Goal: Task Accomplishment & Management: Manage account settings

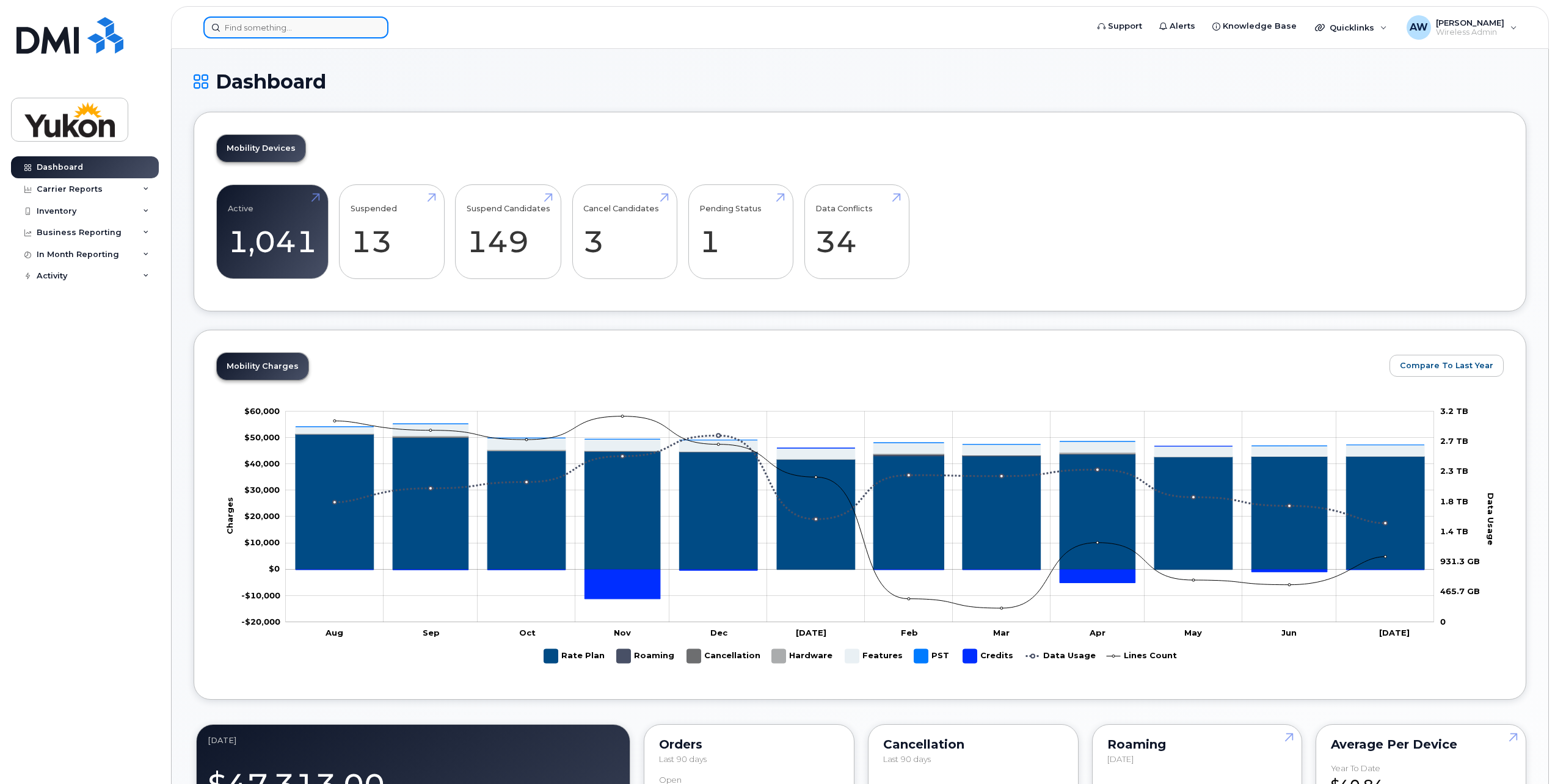
click at [292, 29] on input at bounding box center [296, 28] width 185 height 22
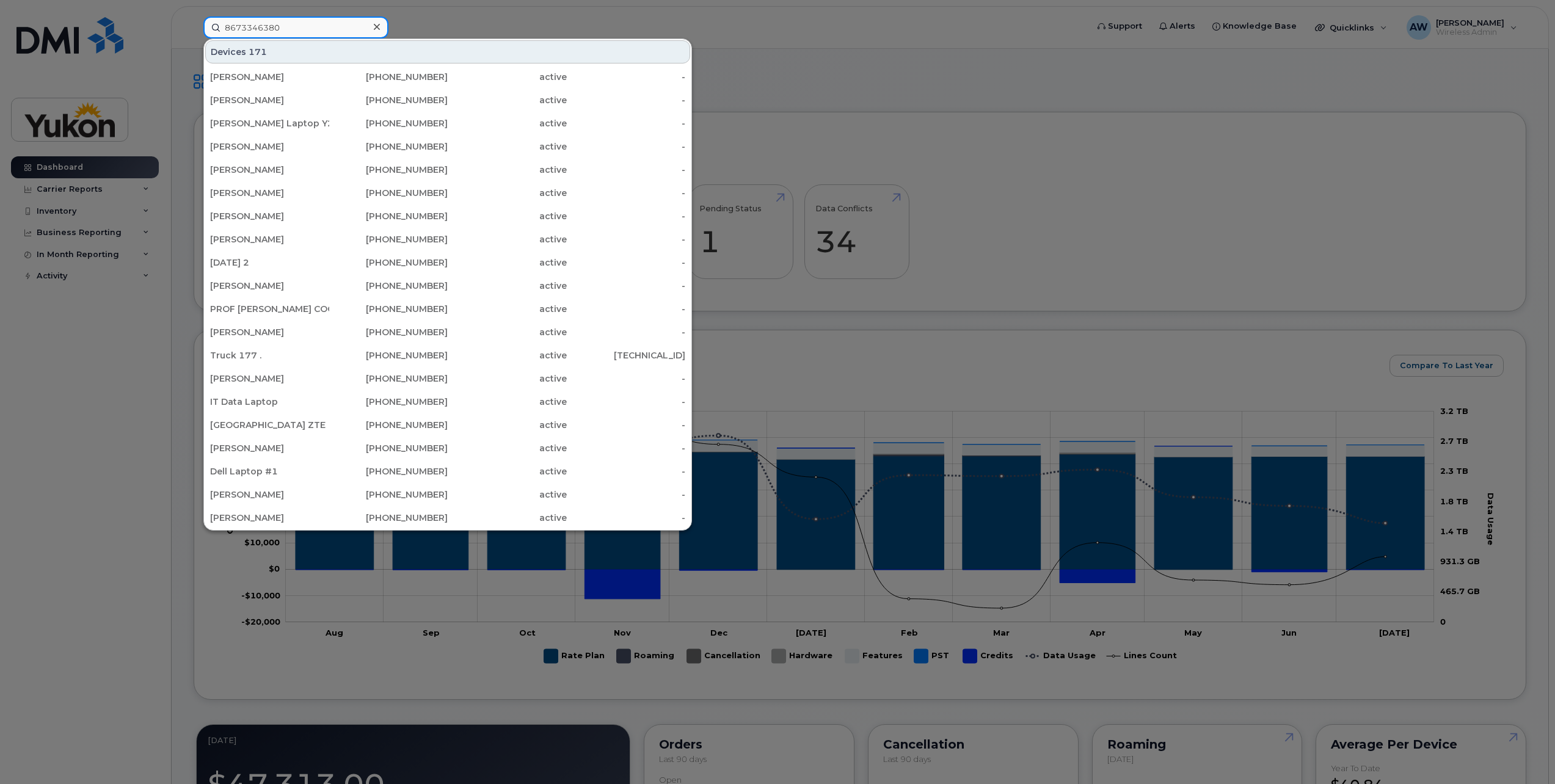
type input "8673346380"
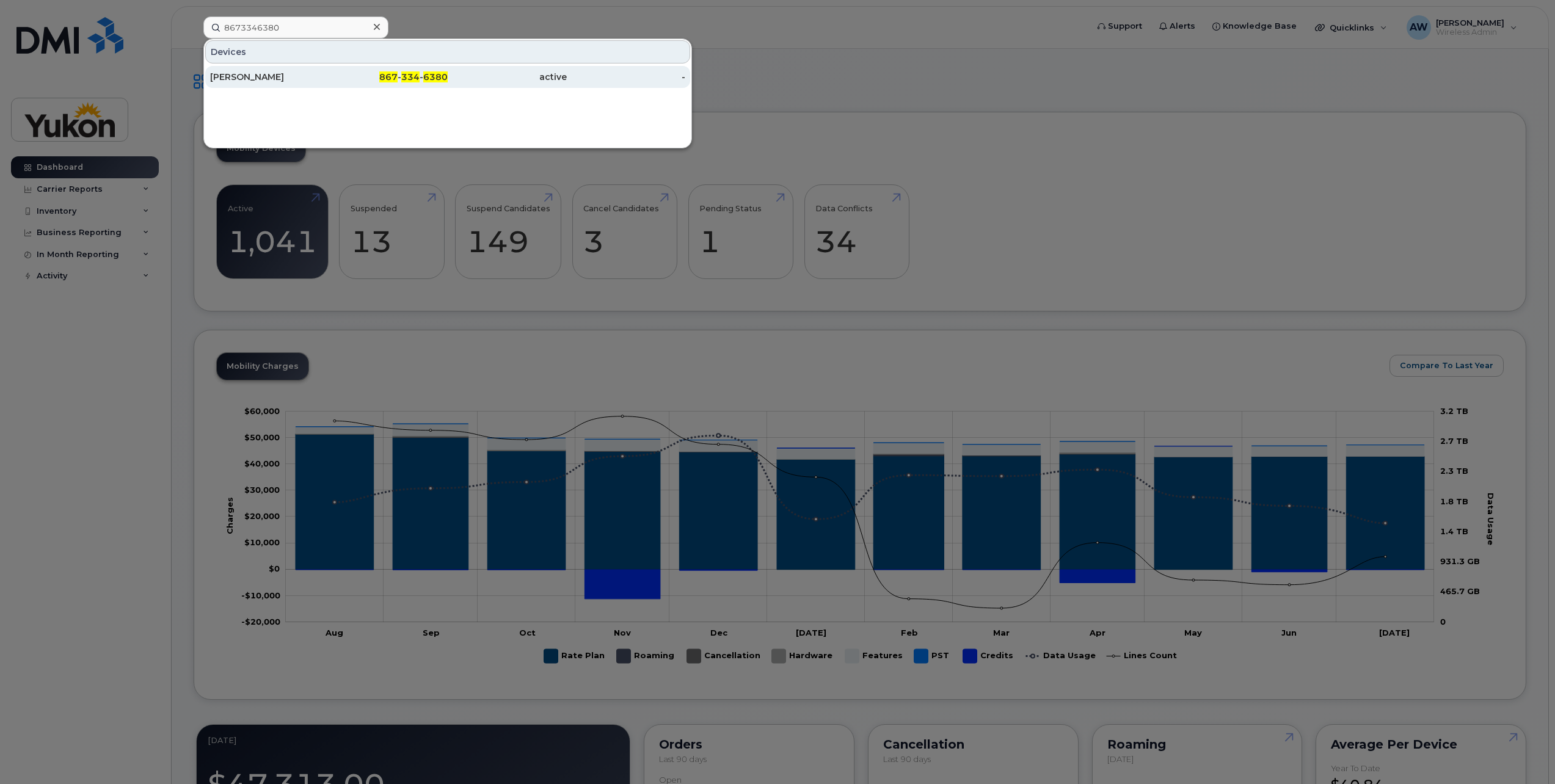
click at [321, 78] on div "[PERSON_NAME]" at bounding box center [270, 76] width 119 height 12
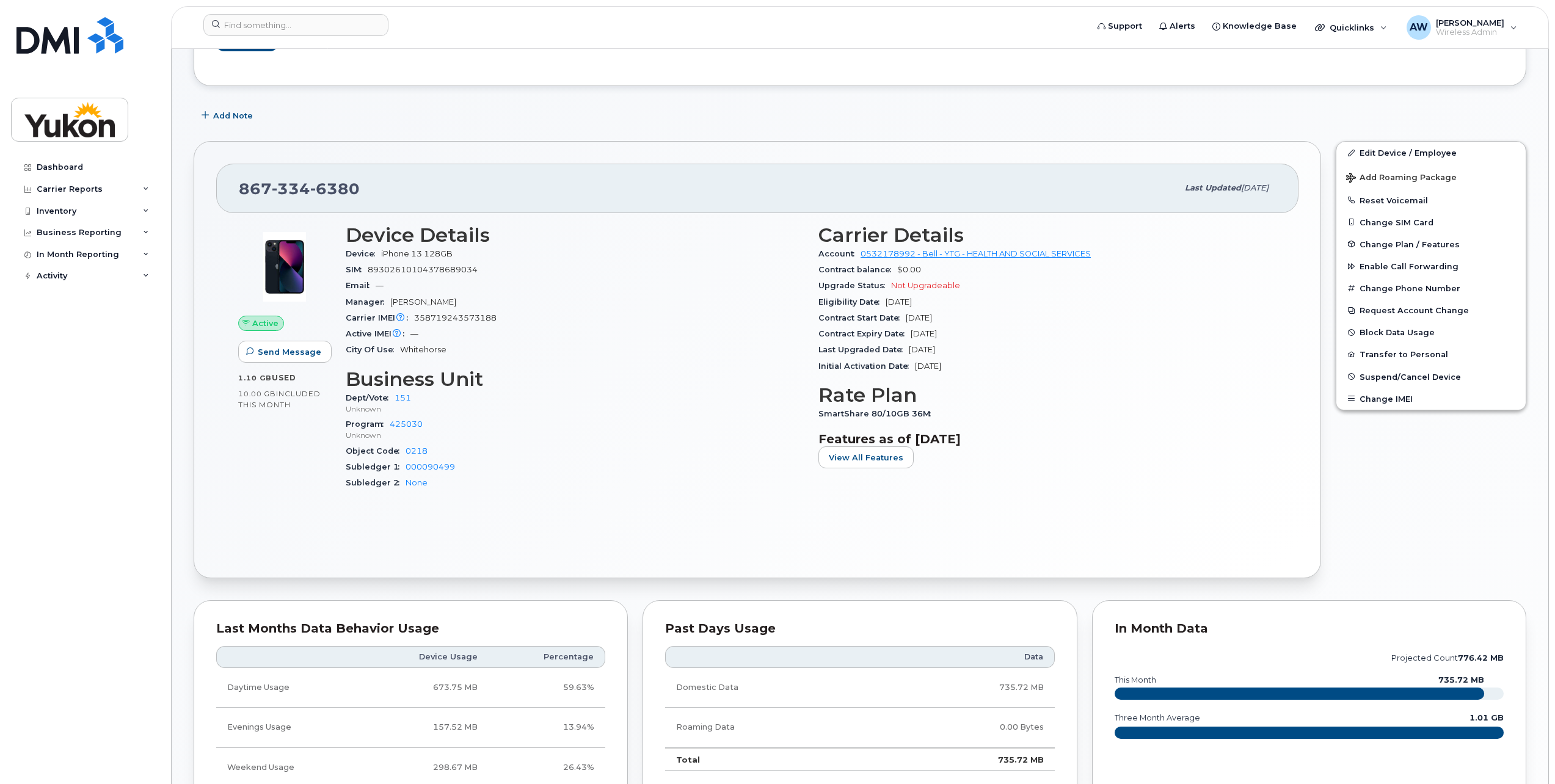
scroll to position [61, 0]
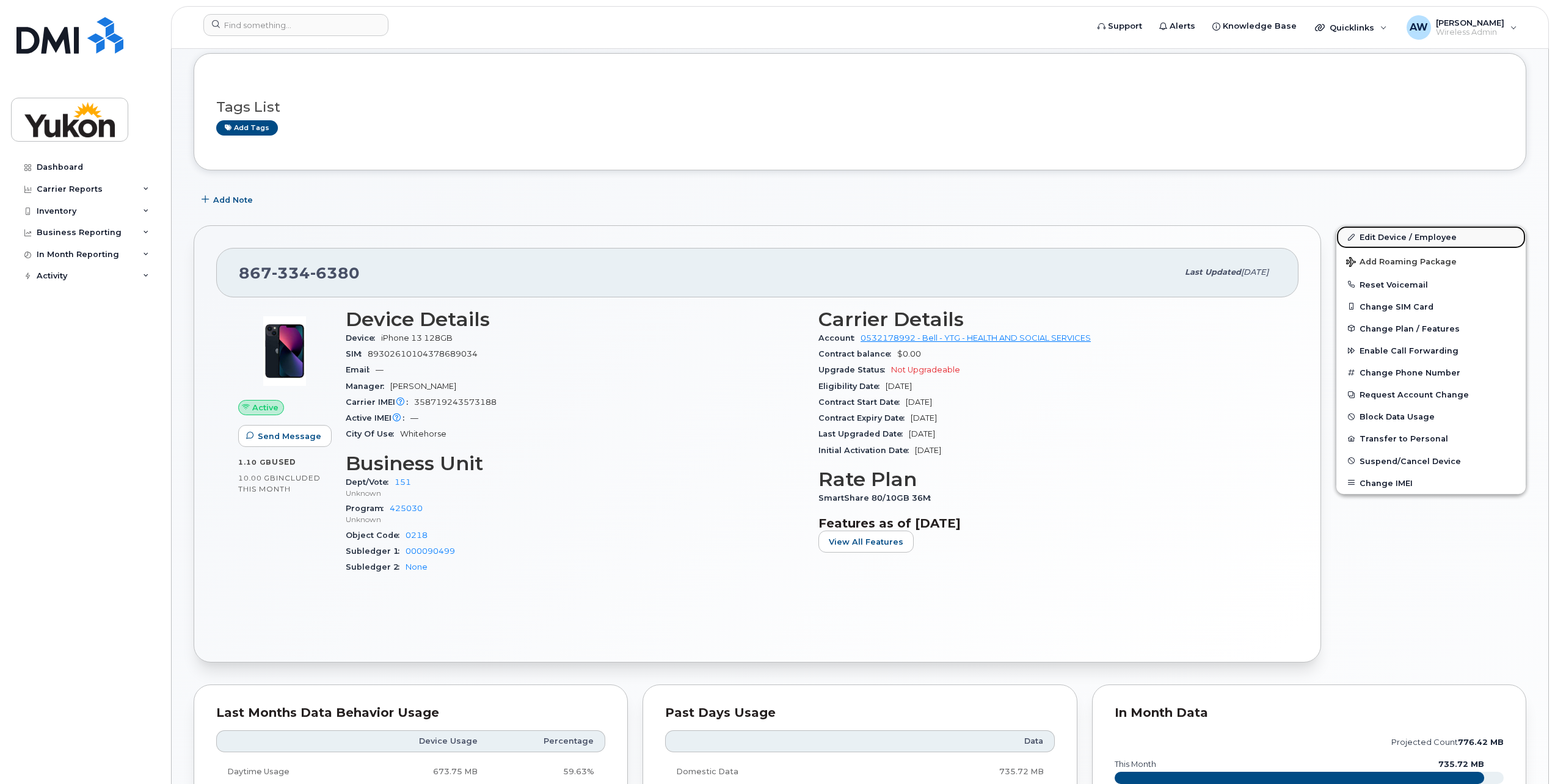
click at [1385, 237] on link "Edit Device / Employee" at bounding box center [1431, 237] width 190 height 22
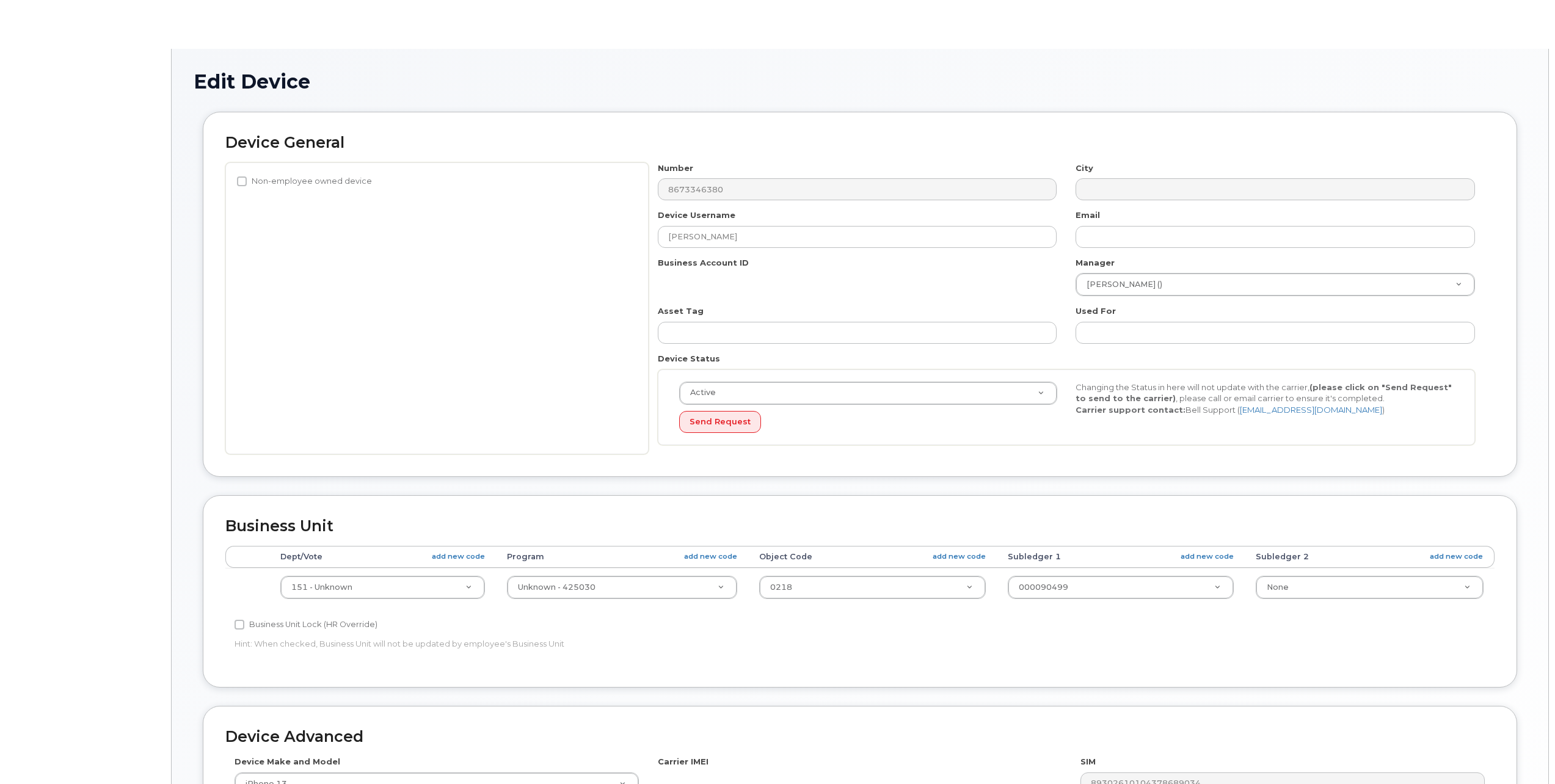
select select "33497702"
select select "33497282"
select select "33507478"
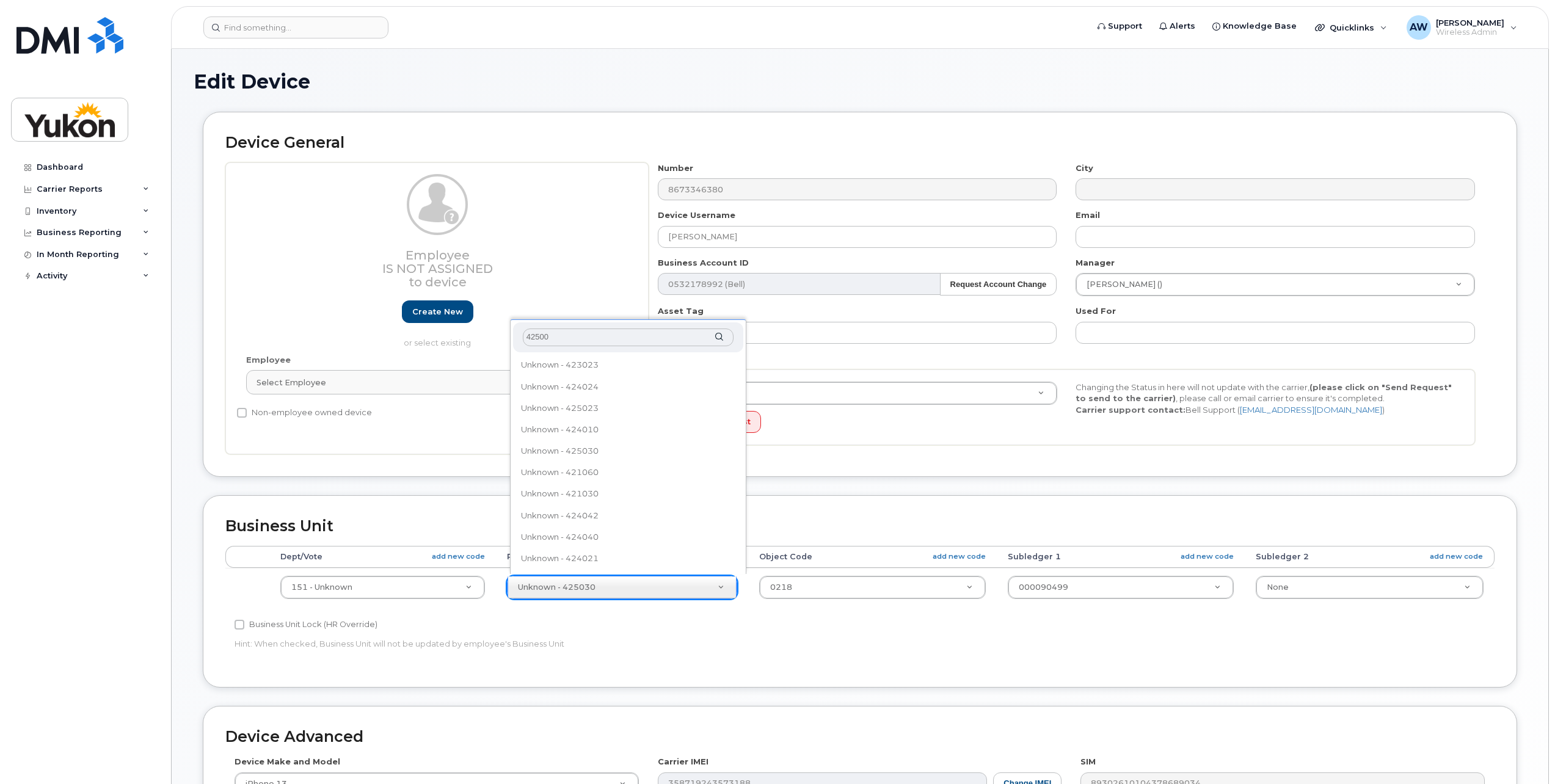
type input "425003"
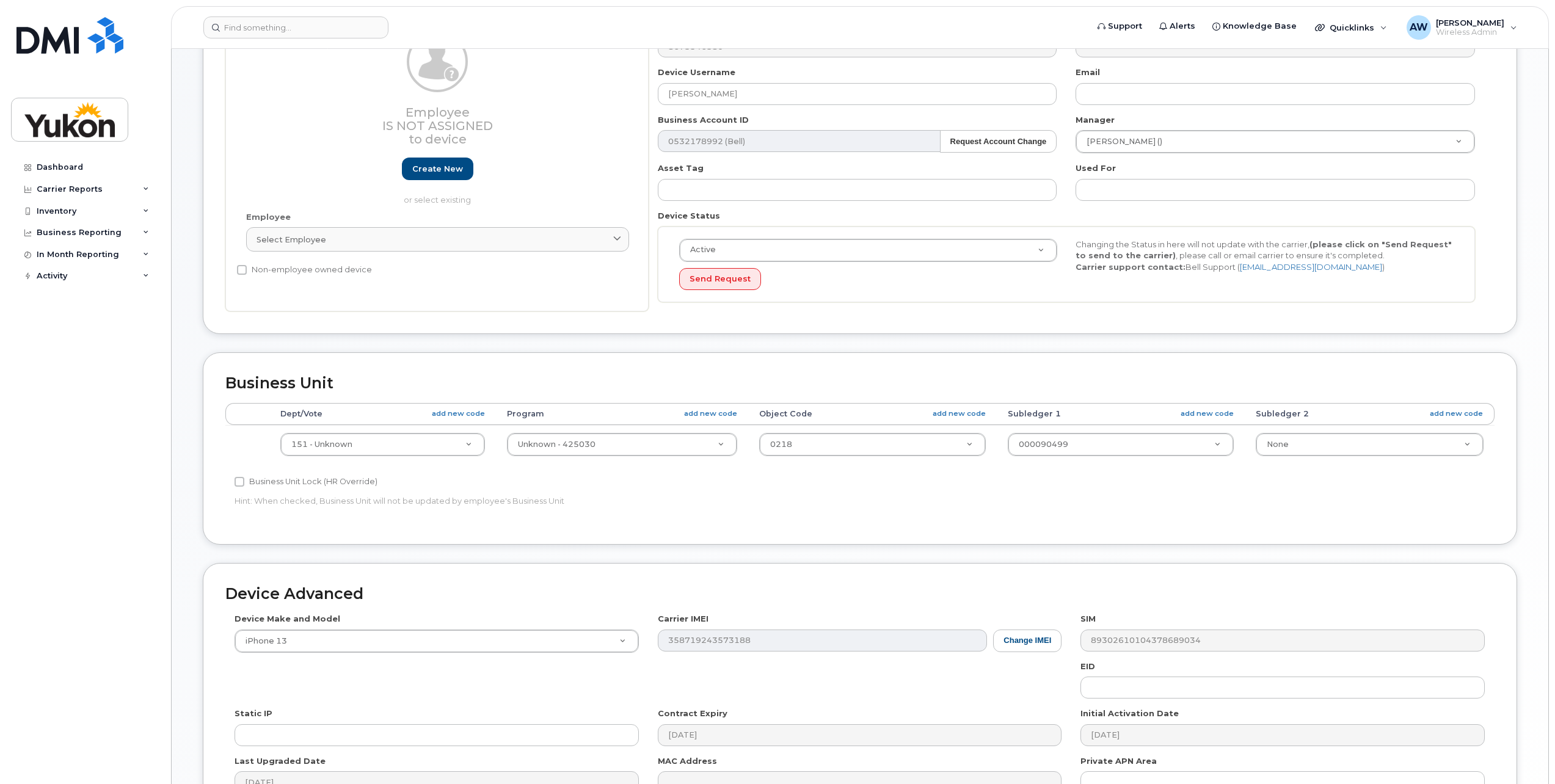
scroll to position [281, 0]
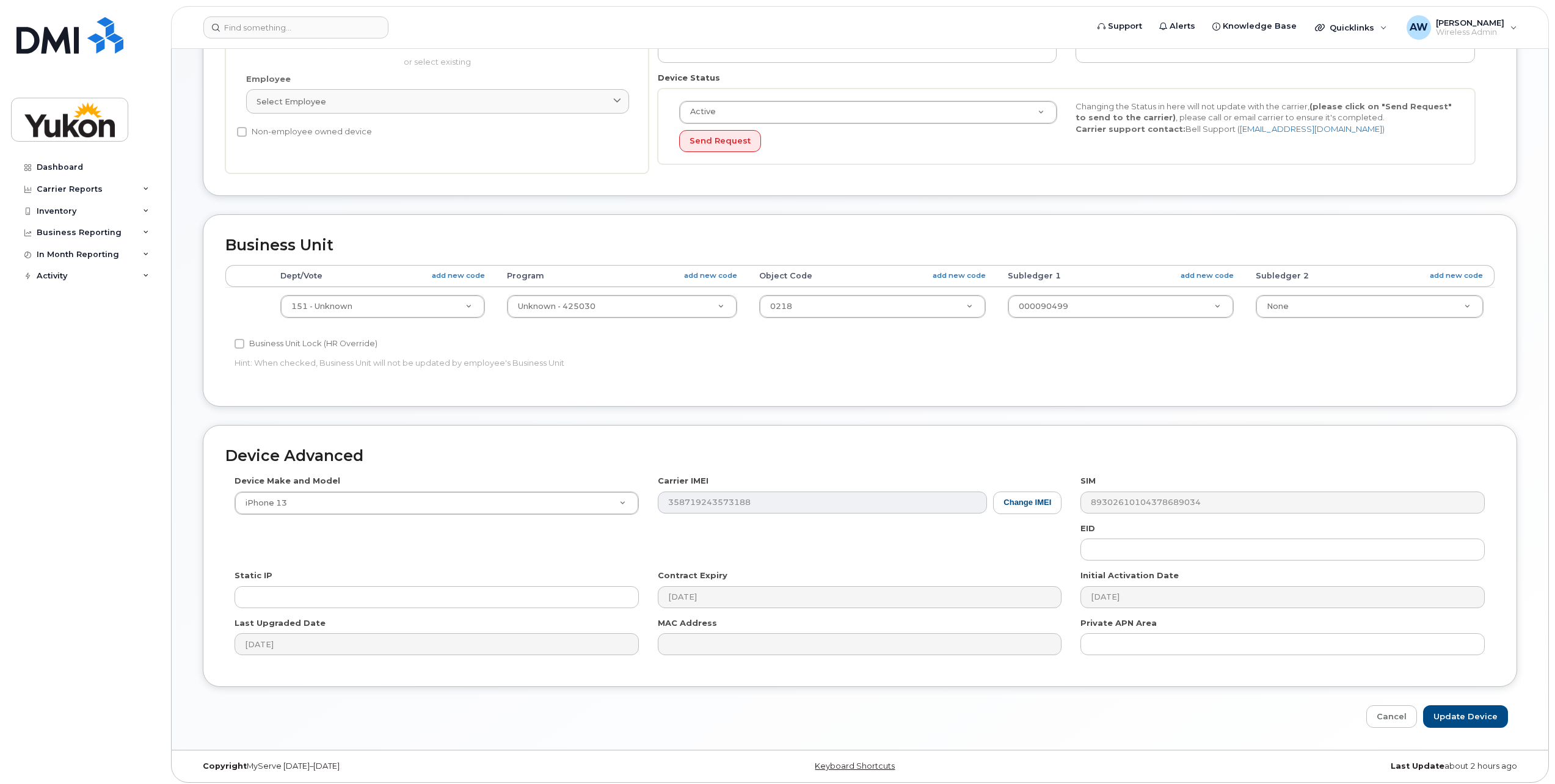
click at [497, 514] on div "Device Make and Model iPhone 13 Android TCL 502 Watch Apple Watch S9 41mm Andro…" at bounding box center [860, 569] width 1270 height 189
